Goal: Task Accomplishment & Management: Use online tool/utility

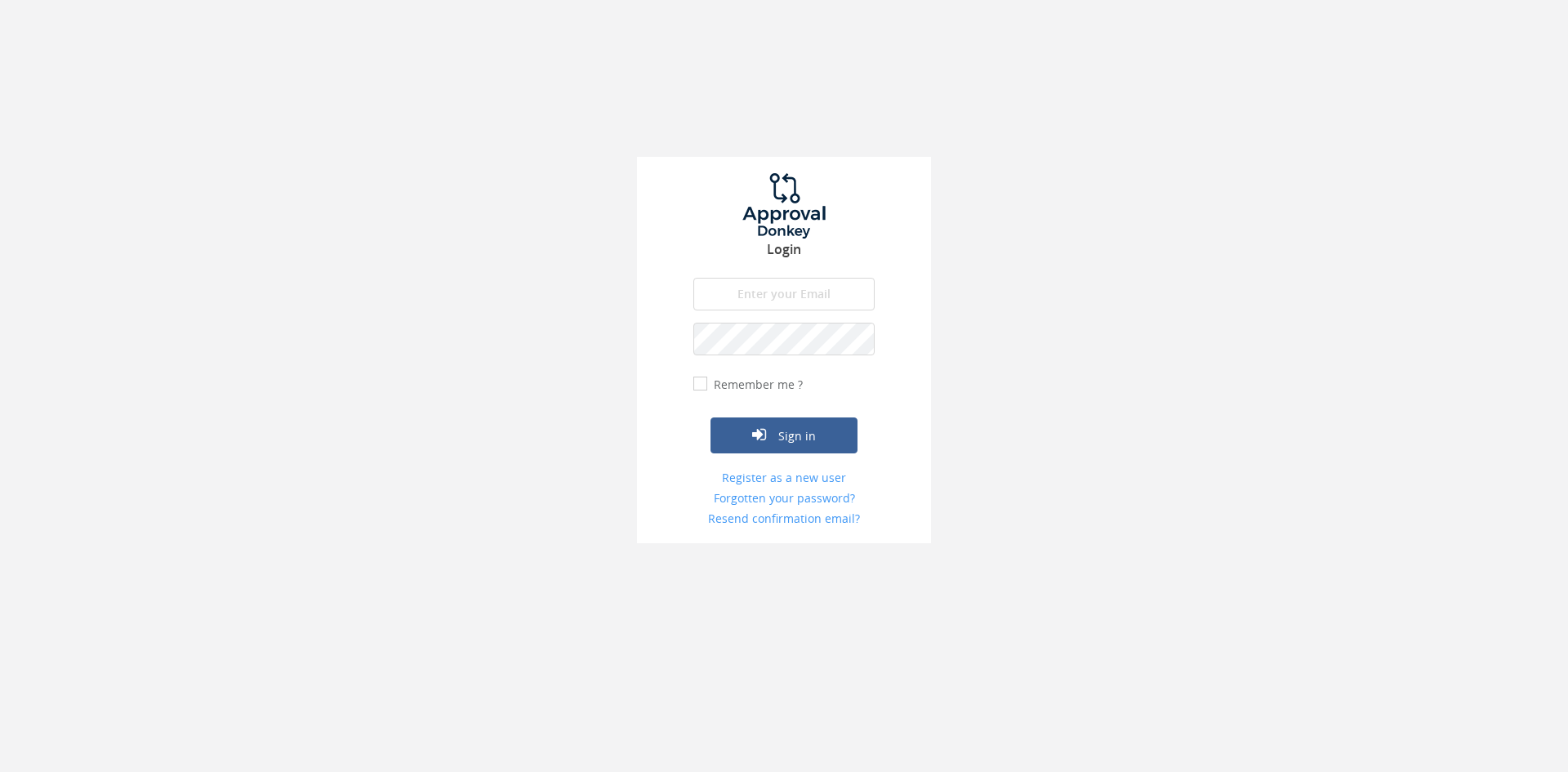
click at [770, 302] on input "email" at bounding box center [784, 294] width 182 height 32
type input "[EMAIL_ADDRESS][DOMAIN_NAME]"
click at [710, 418] on button "Sign in" at bounding box center [784, 435] width 147 height 36
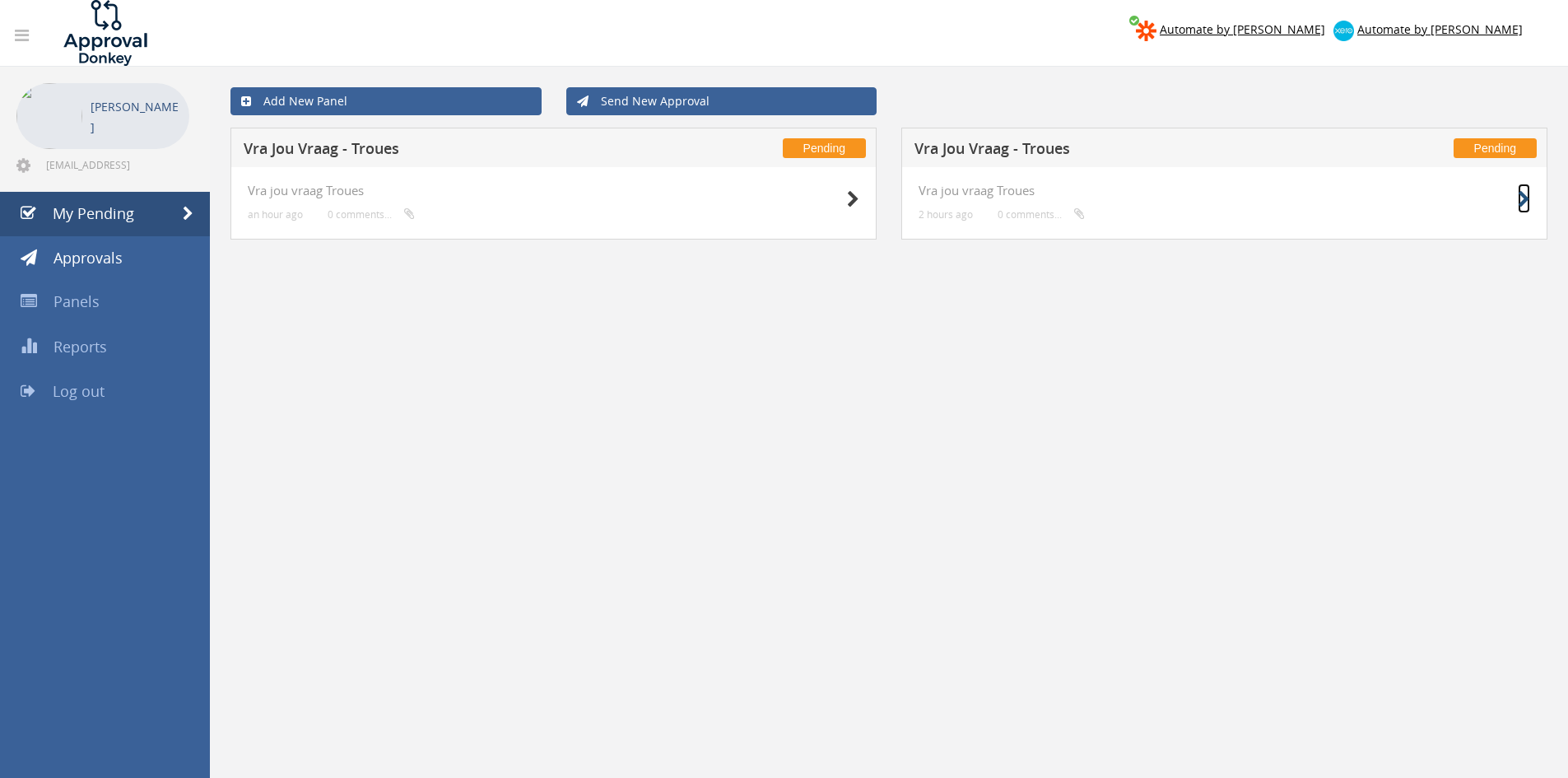
click at [1525, 194] on icon at bounding box center [1524, 200] width 12 height 18
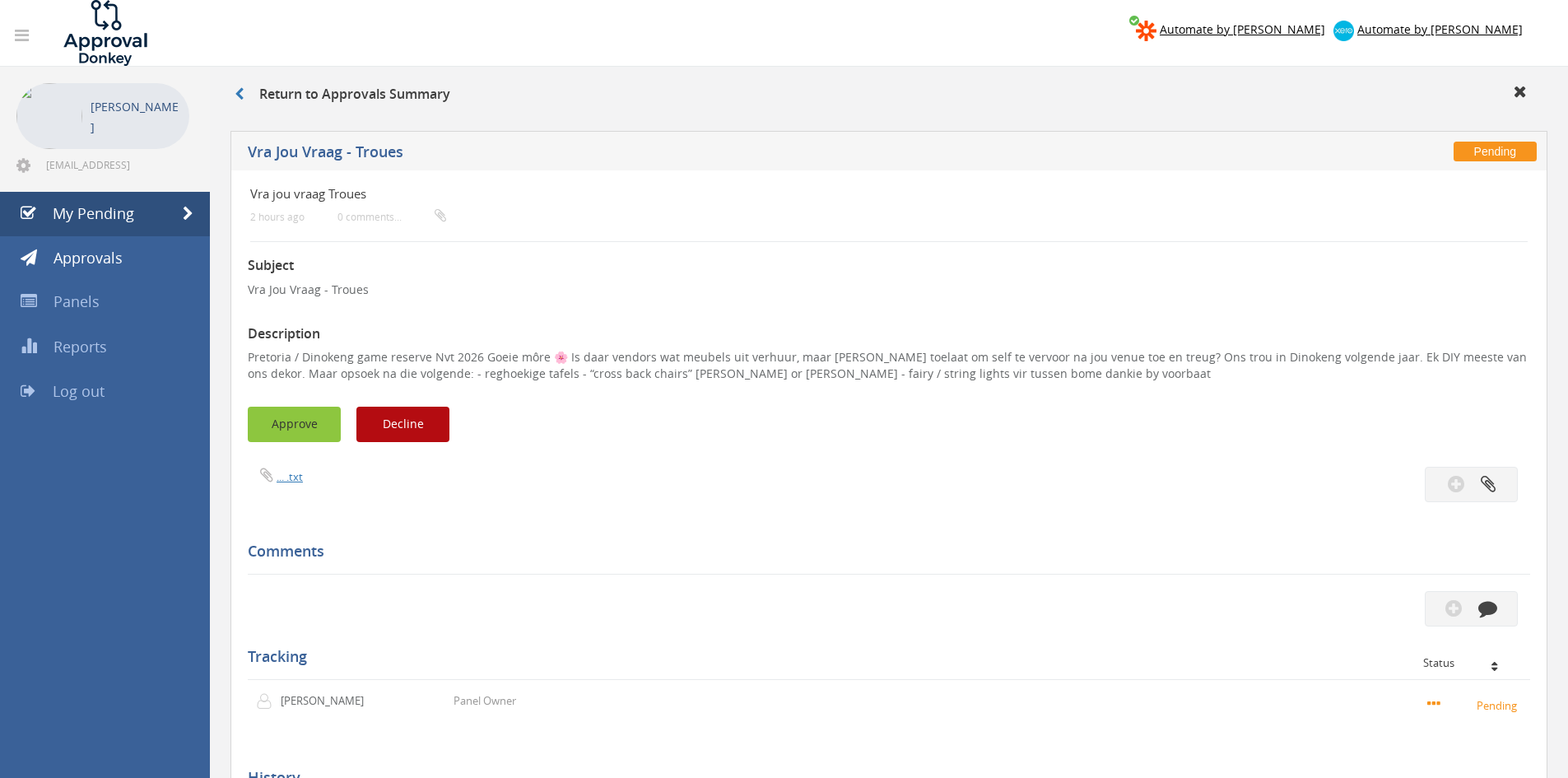
click at [292, 425] on button "Approve" at bounding box center [293, 424] width 93 height 35
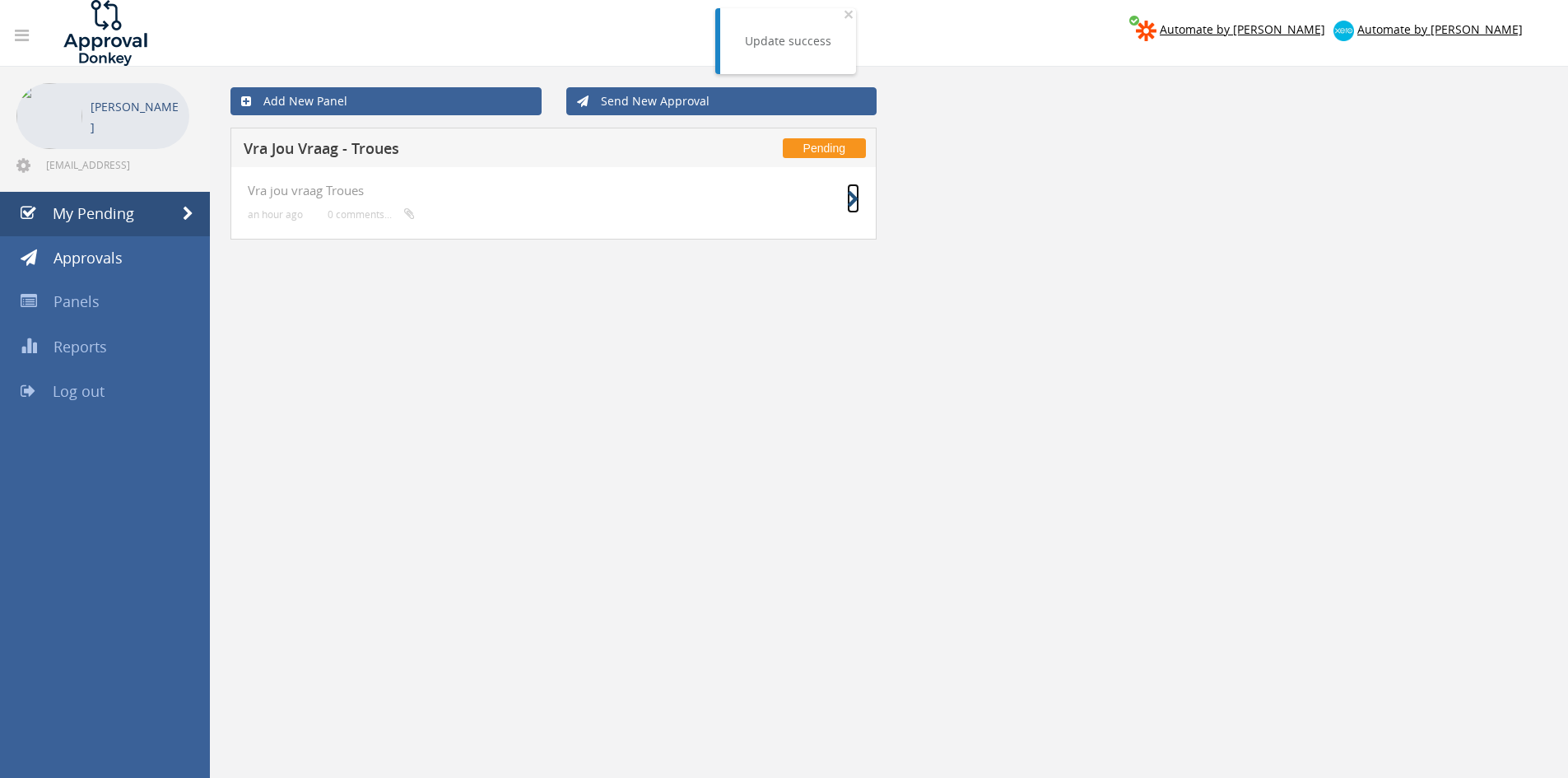
click at [857, 197] on icon at bounding box center [853, 200] width 12 height 18
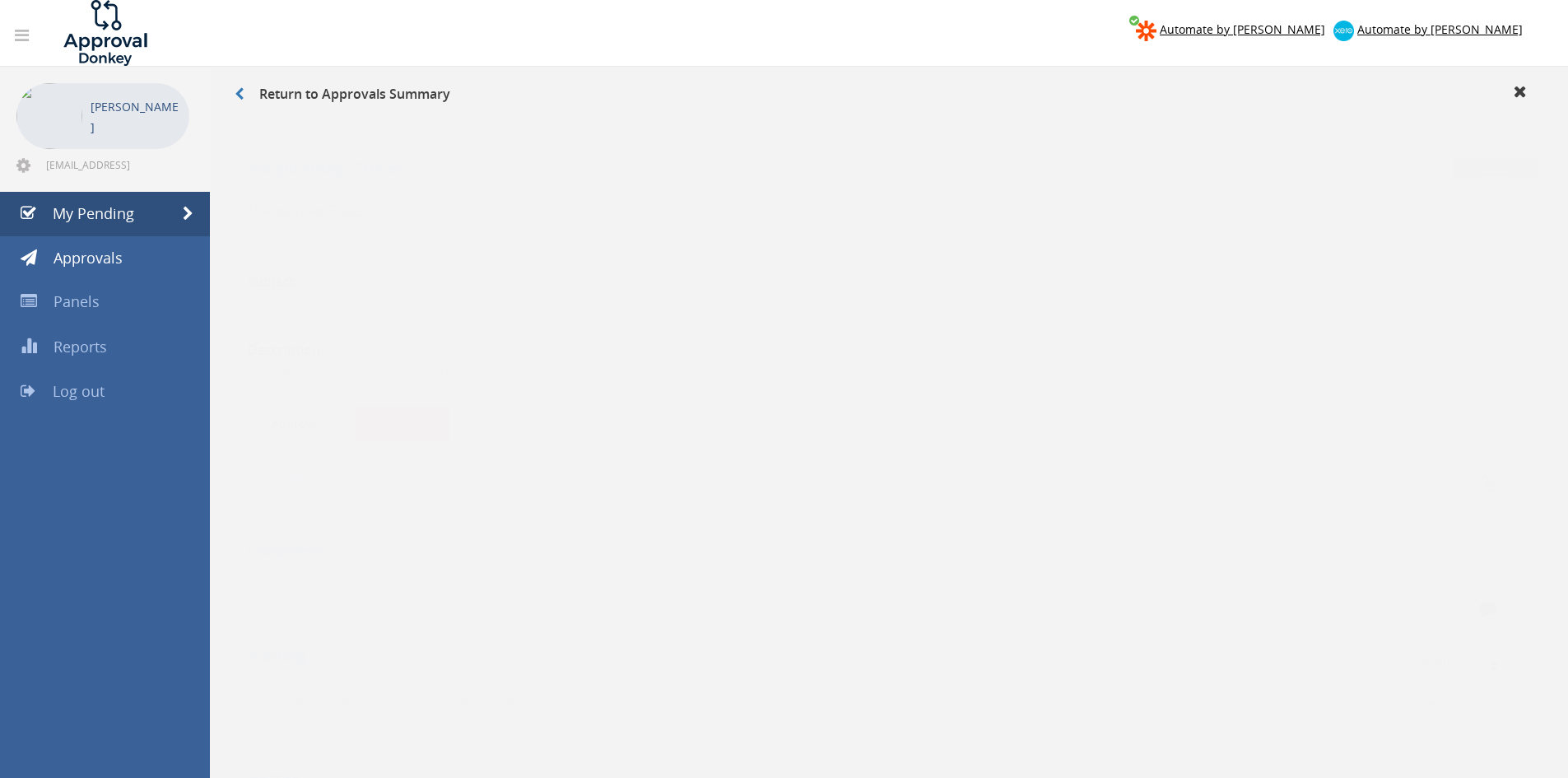
click at [327, 402] on button "Approve" at bounding box center [293, 408] width 93 height 35
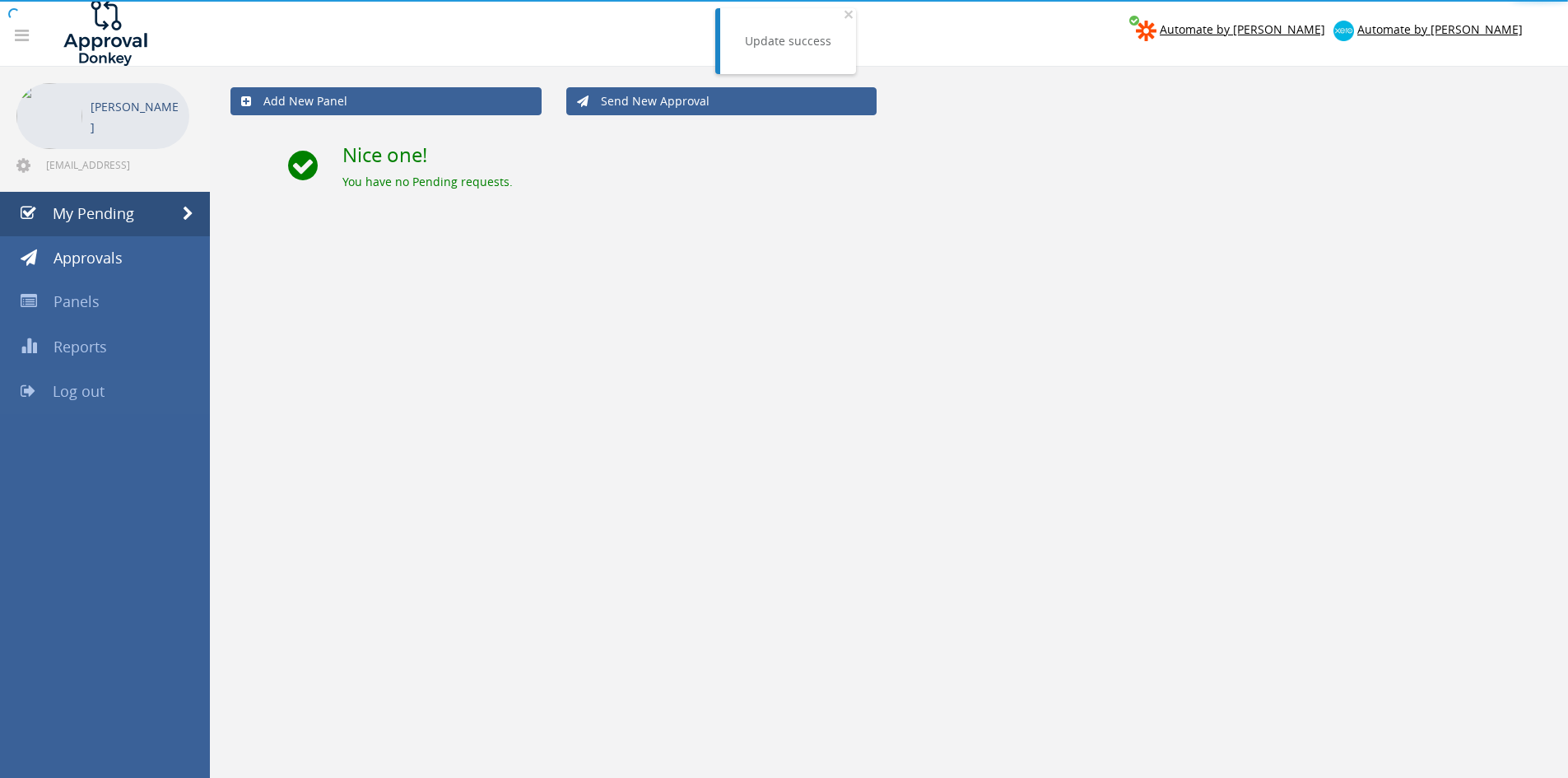
click at [126, 394] on link "Log out" at bounding box center [104, 392] width 209 height 44
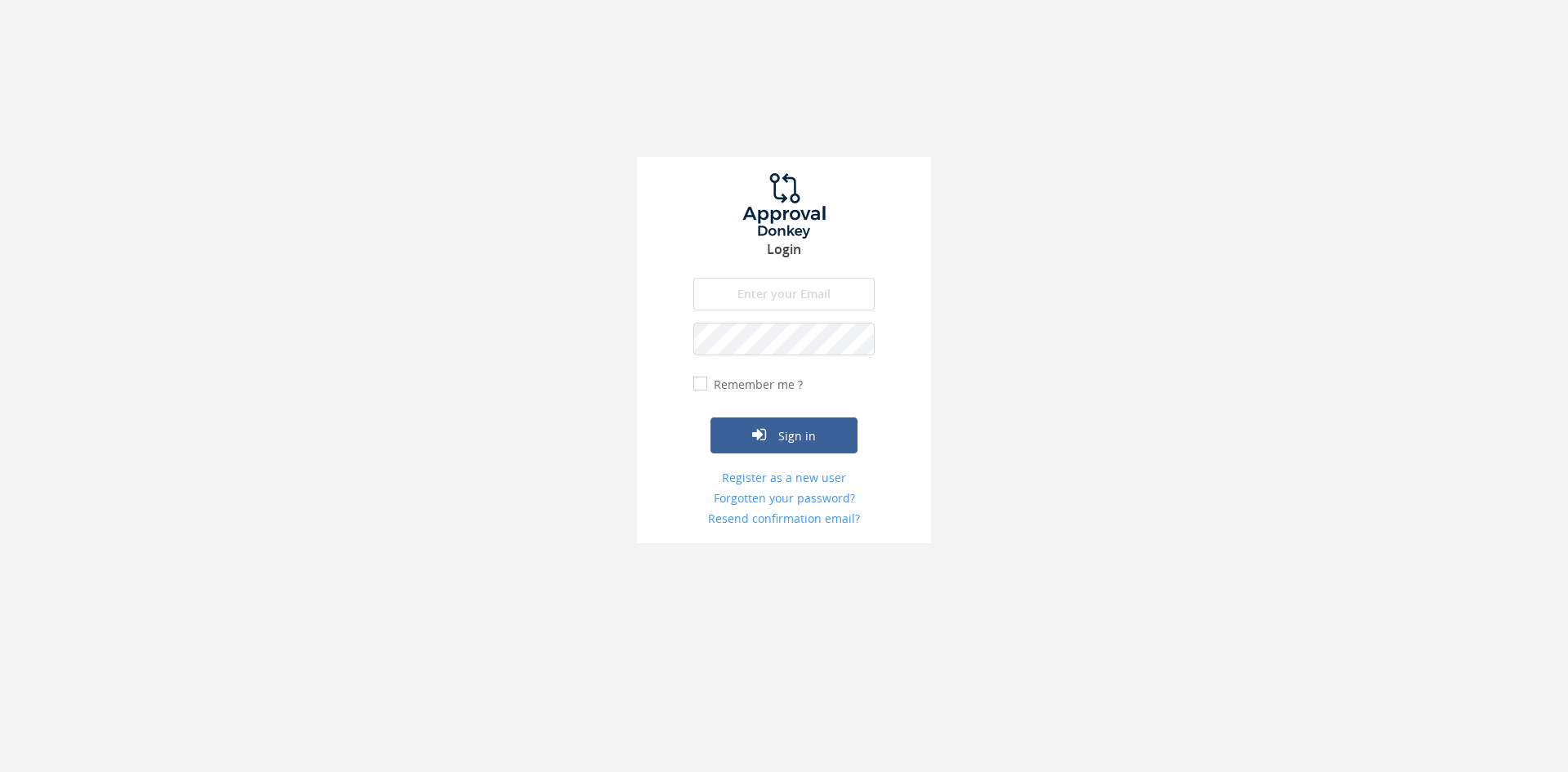
click at [833, 290] on input "email" at bounding box center [784, 294] width 182 height 32
type input "[EMAIL_ADDRESS][DOMAIN_NAME]"
click at [710, 418] on button "Sign in" at bounding box center [784, 435] width 147 height 36
